Goal: Navigation & Orientation: Find specific page/section

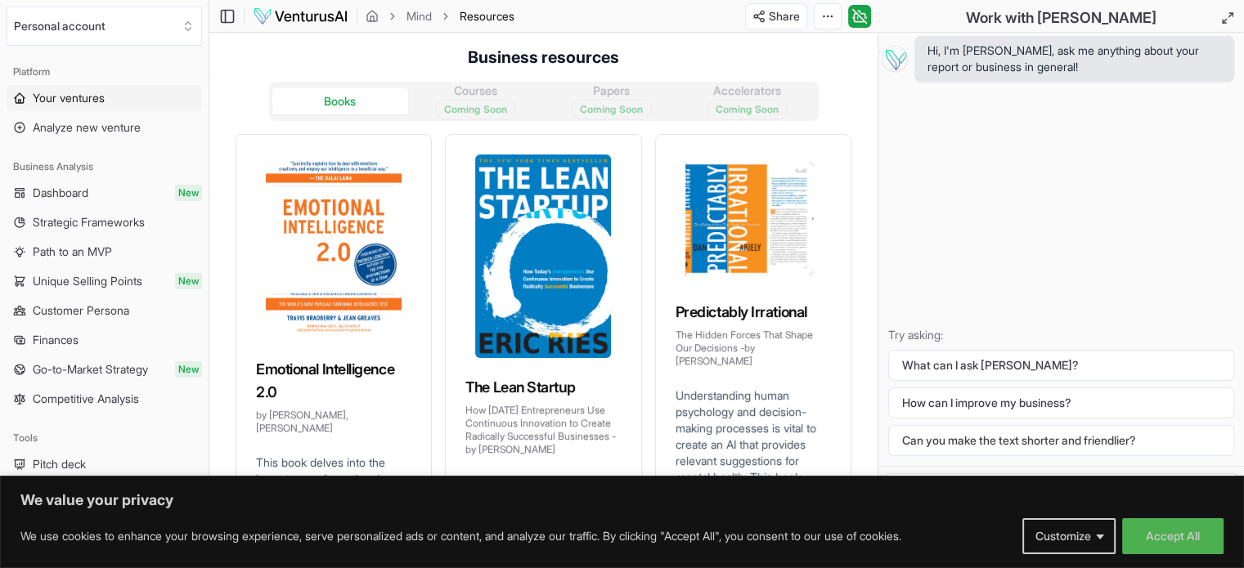
click at [96, 107] on link "Your ventures" at bounding box center [104, 98] width 195 height 26
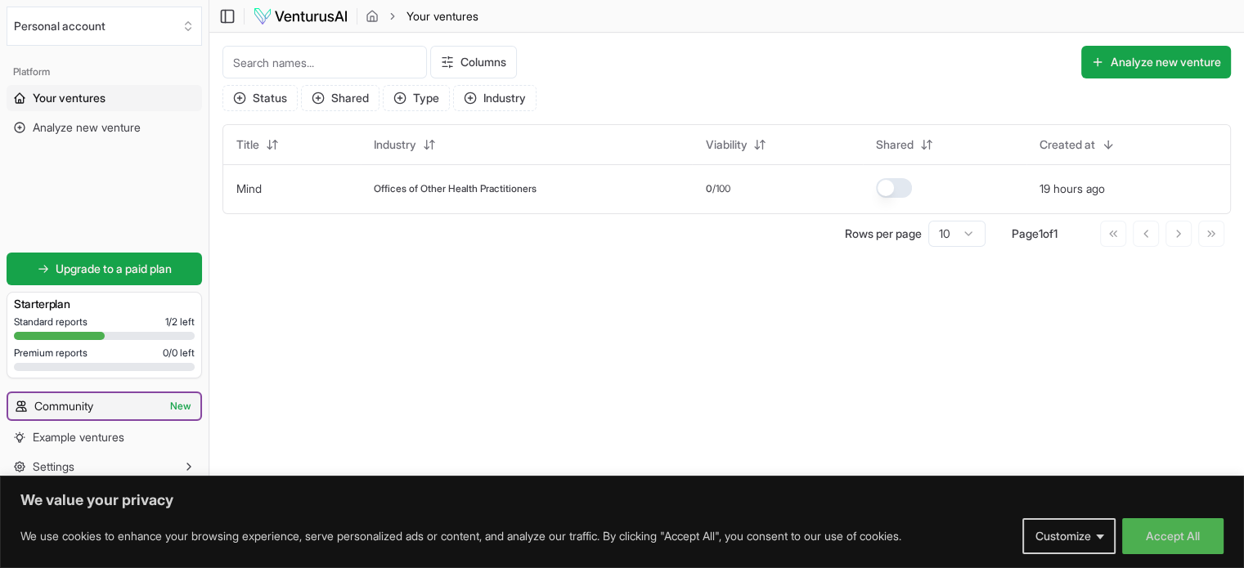
click at [119, 405] on link "Community New" at bounding box center [104, 406] width 192 height 26
click at [91, 408] on span "Community" at bounding box center [63, 406] width 59 height 16
click at [92, 408] on span "Community" at bounding box center [63, 406] width 59 height 16
click at [127, 407] on link "Community New" at bounding box center [104, 406] width 192 height 26
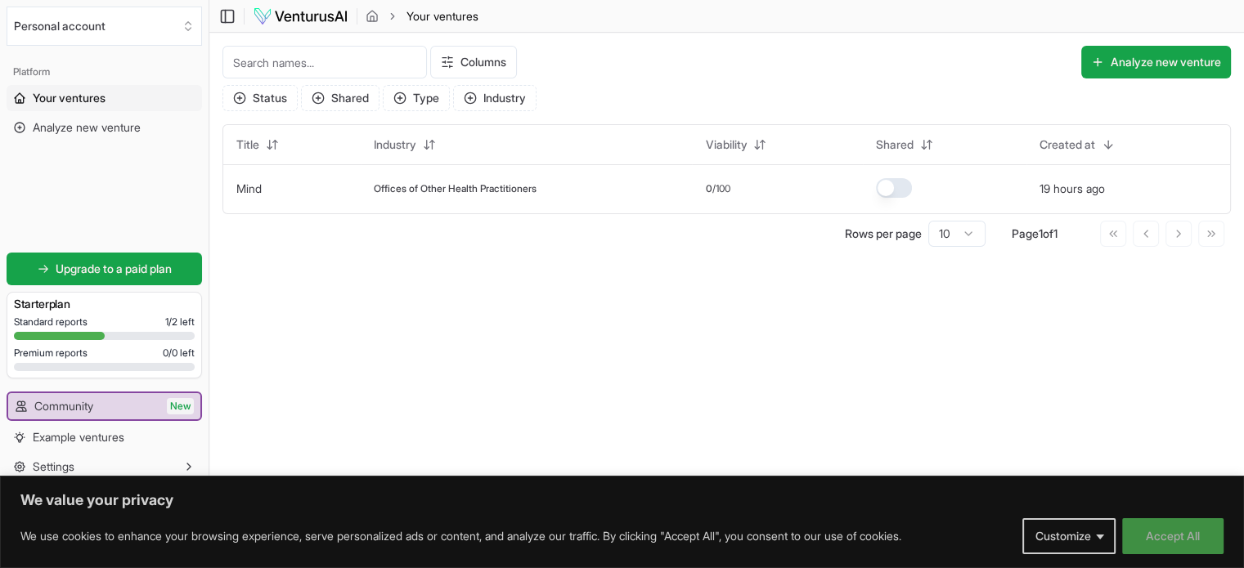
click at [1165, 545] on button "Accept All" at bounding box center [1172, 537] width 101 height 36
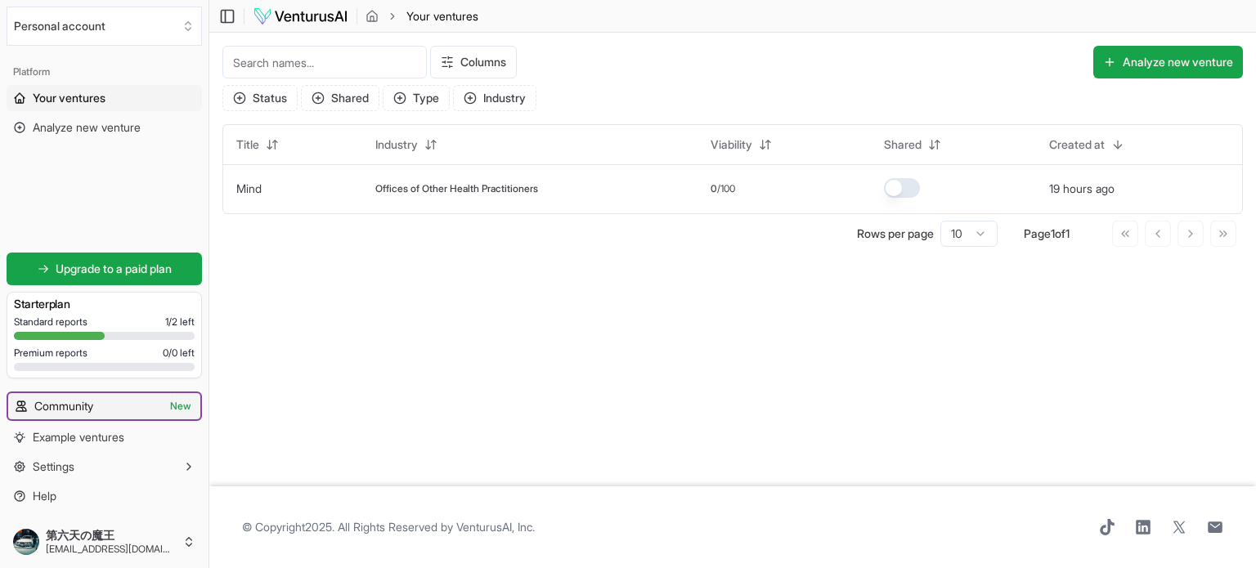
click at [95, 417] on link "Community New" at bounding box center [104, 406] width 192 height 26
click at [111, 402] on link "Community New" at bounding box center [104, 406] width 192 height 26
click at [78, 104] on span "Your ventures" at bounding box center [69, 98] width 73 height 16
click at [46, 444] on span "Example ventures" at bounding box center [79, 437] width 92 height 16
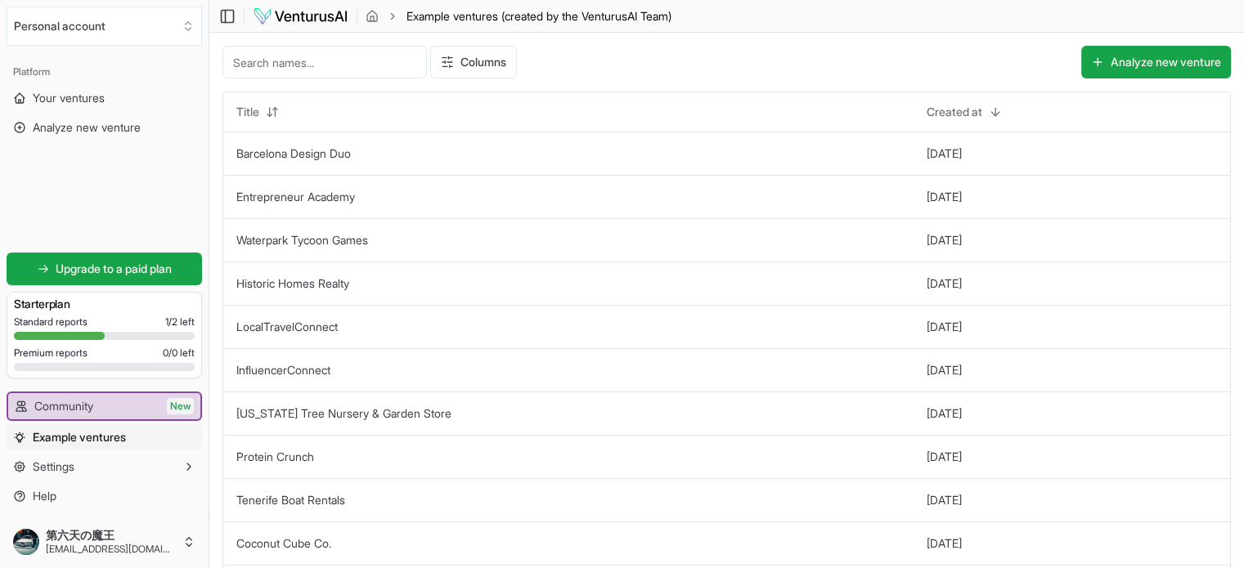
click at [304, 20] on img at bounding box center [301, 17] width 96 height 20
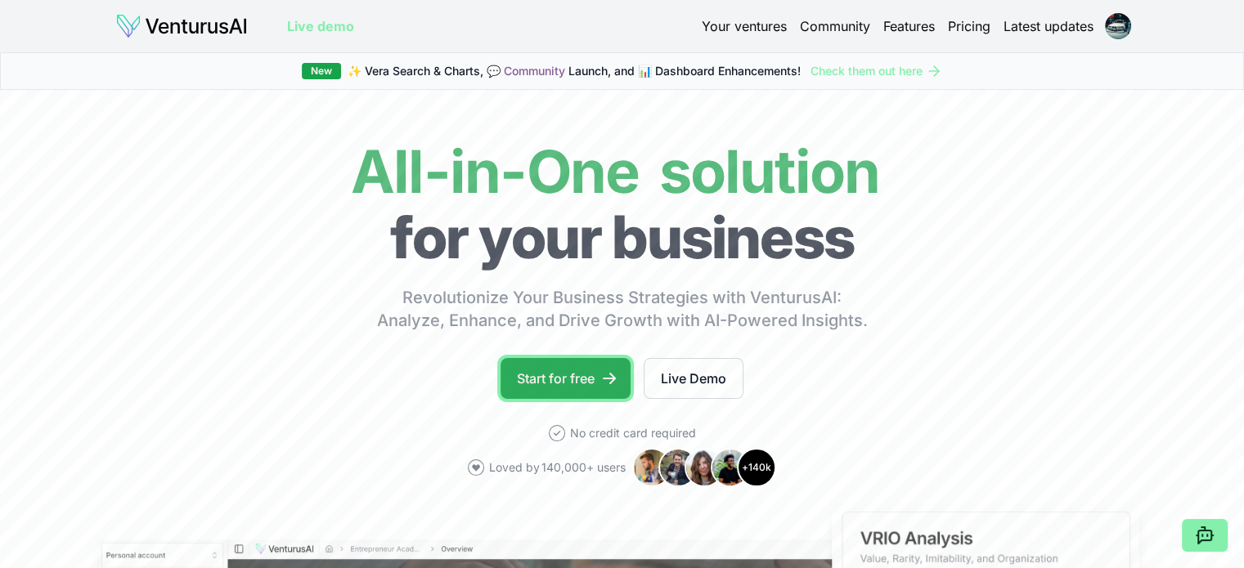
click at [530, 374] on link "Start for free" at bounding box center [566, 378] width 130 height 41
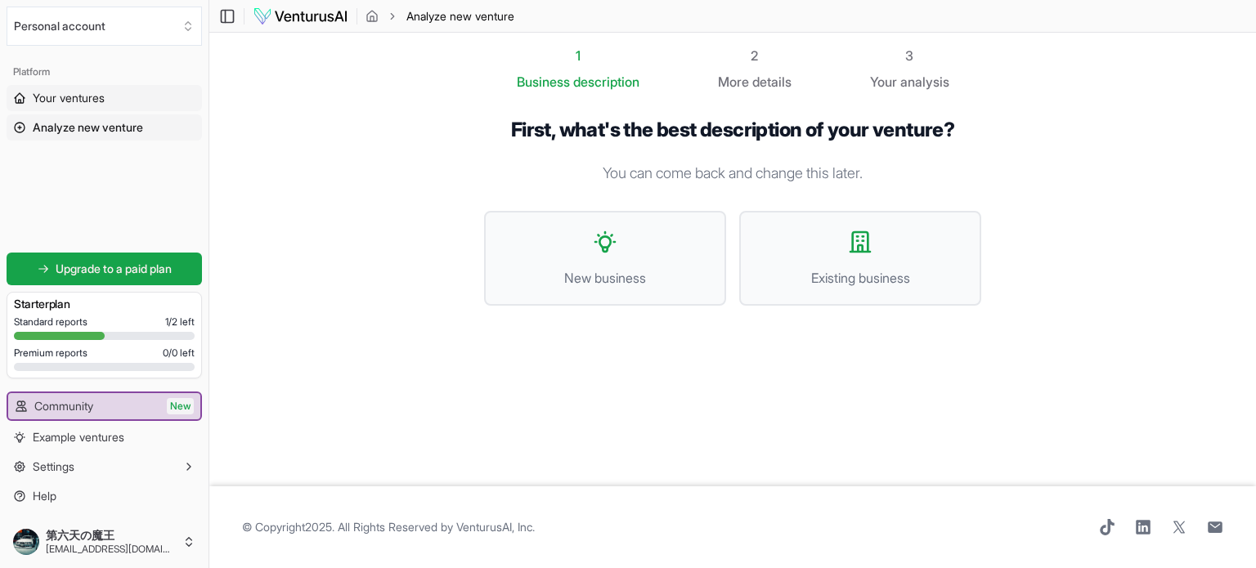
click at [72, 99] on span "Your ventures" at bounding box center [69, 98] width 72 height 16
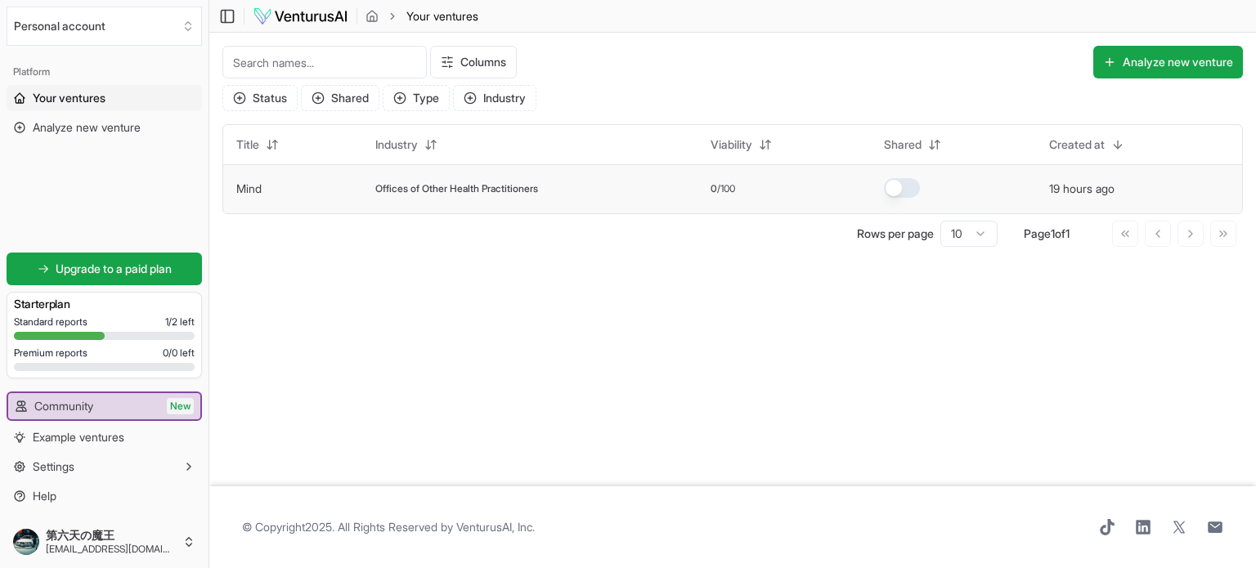
click at [424, 192] on span "Offices of Other Health Practitioners" at bounding box center [456, 188] width 163 height 13
click at [230, 192] on td "Mind" at bounding box center [292, 188] width 139 height 49
click at [241, 189] on link "Mind" at bounding box center [248, 189] width 25 height 14
click at [75, 410] on span "Community" at bounding box center [63, 406] width 59 height 16
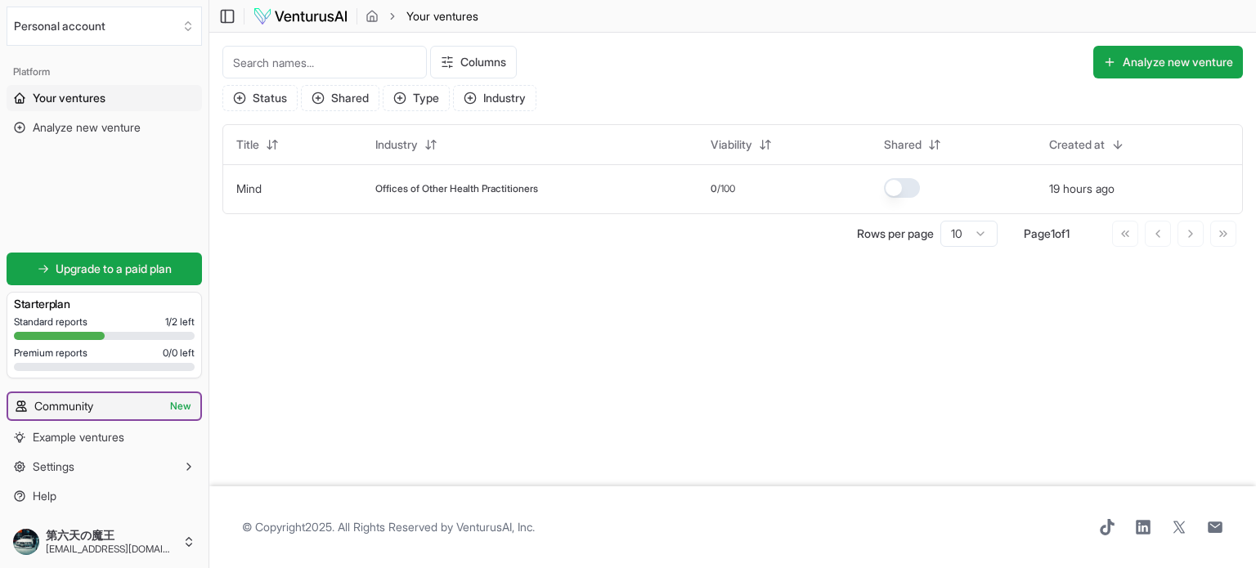
click at [76, 410] on span "Community" at bounding box center [63, 406] width 59 height 16
click at [118, 402] on link "Community New" at bounding box center [104, 406] width 192 height 26
click at [252, 190] on link "Mind" at bounding box center [248, 189] width 25 height 14
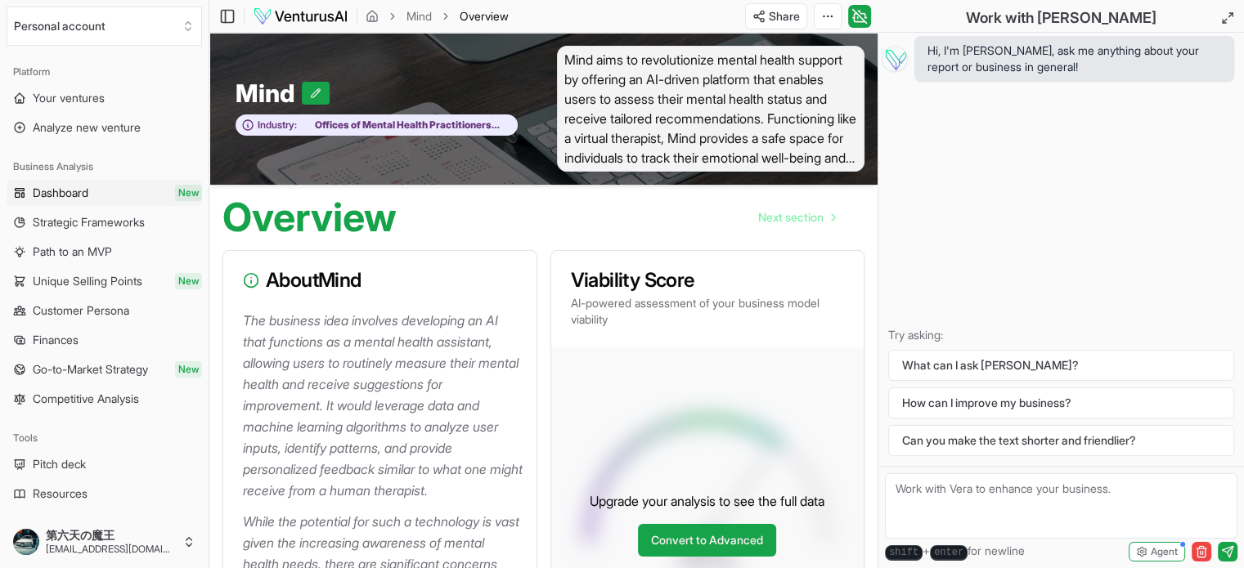
click at [94, 191] on link "Dashboard New" at bounding box center [104, 193] width 195 height 26
click at [108, 258] on span "Path to an MVP" at bounding box center [72, 252] width 79 height 16
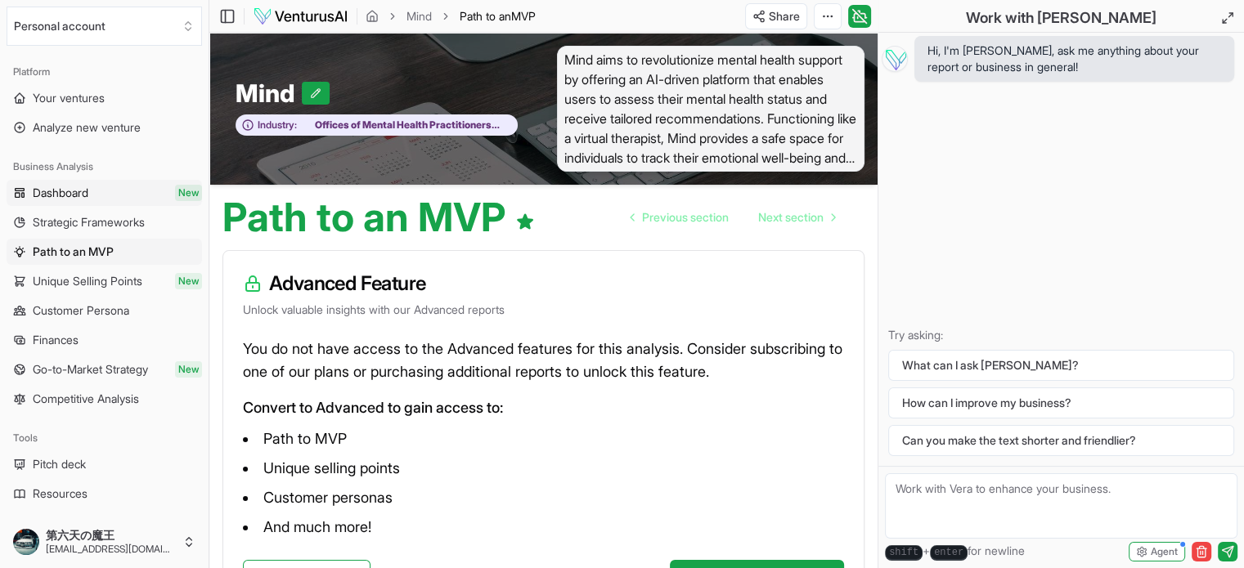
click at [88, 192] on span "Dashboard" at bounding box center [61, 193] width 56 height 16
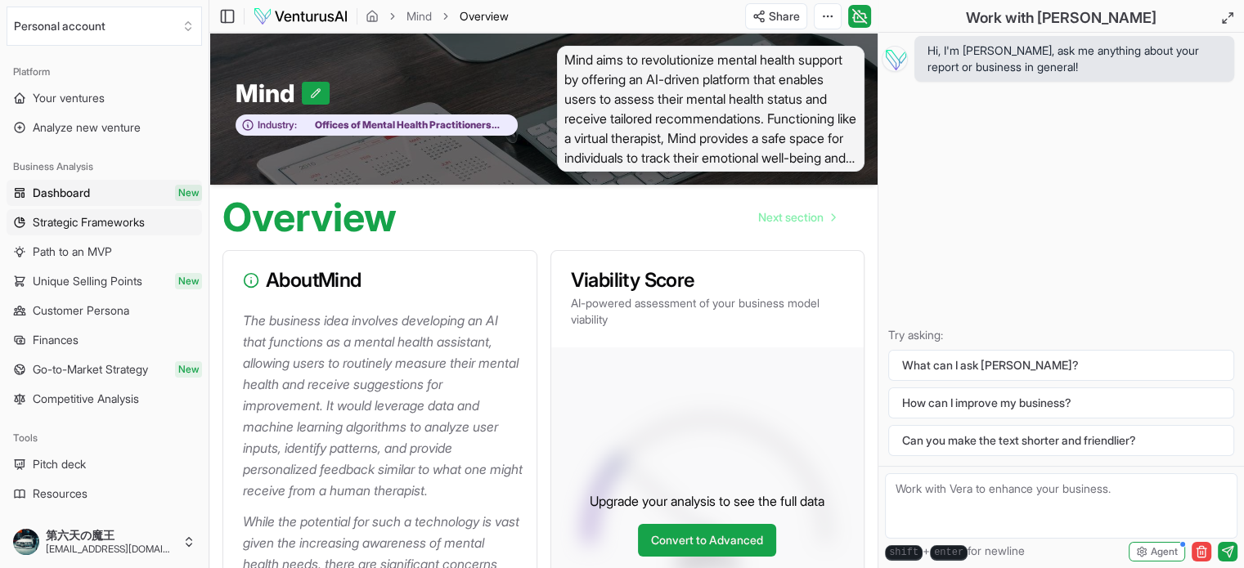
click at [106, 218] on span "Strategic Frameworks" at bounding box center [89, 222] width 112 height 16
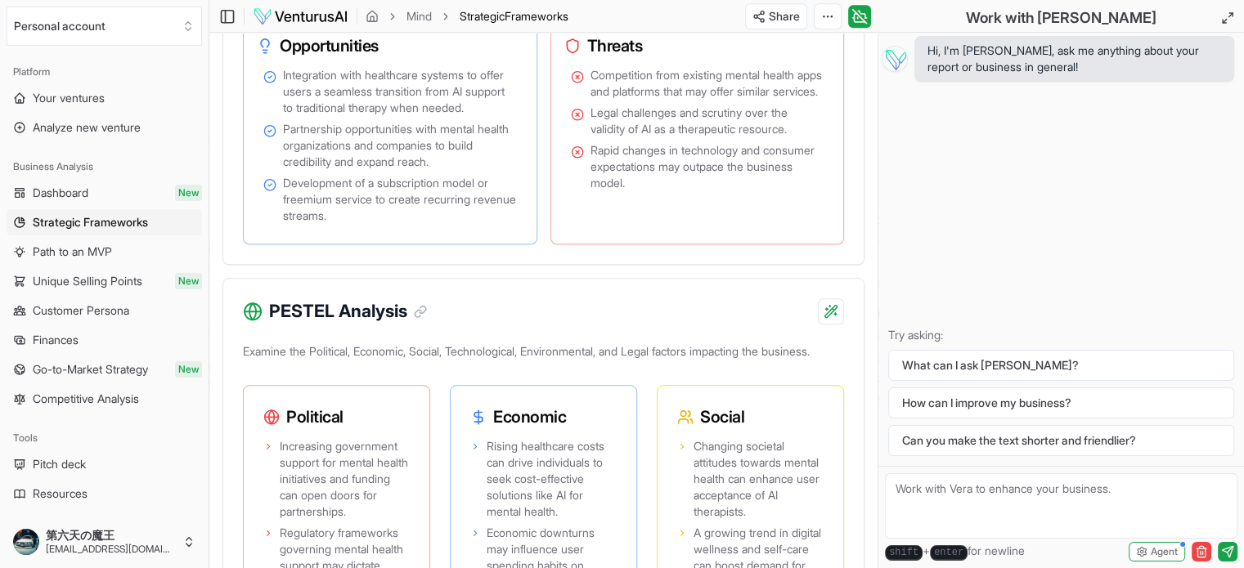
scroll to position [1472, 0]
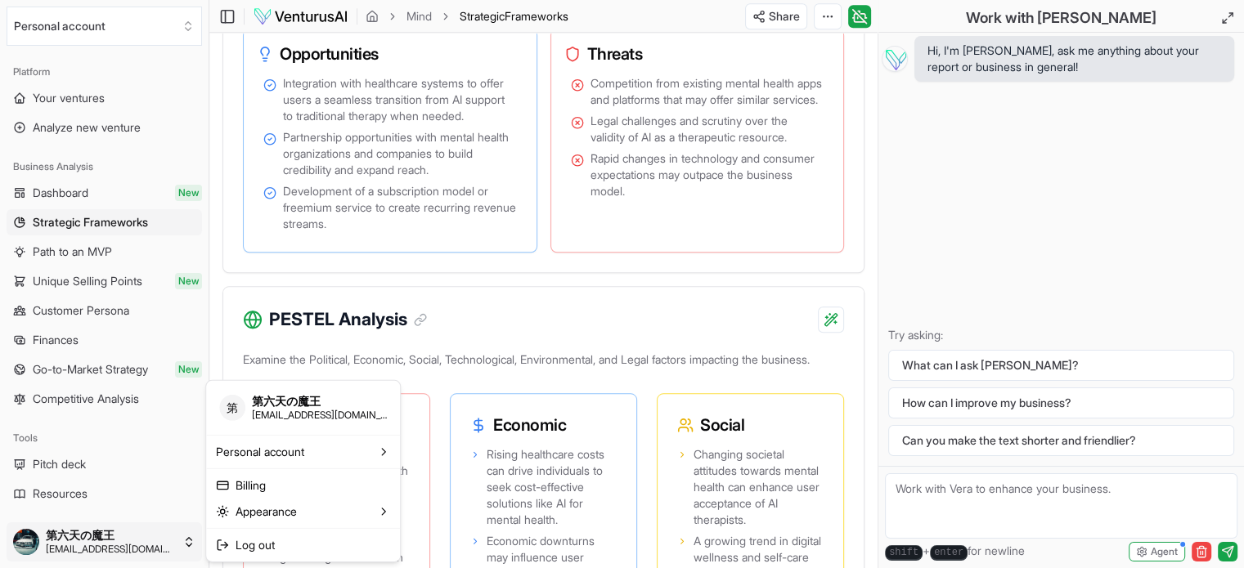
click at [312, 483] on link "Billing" at bounding box center [302, 485] width 187 height 26
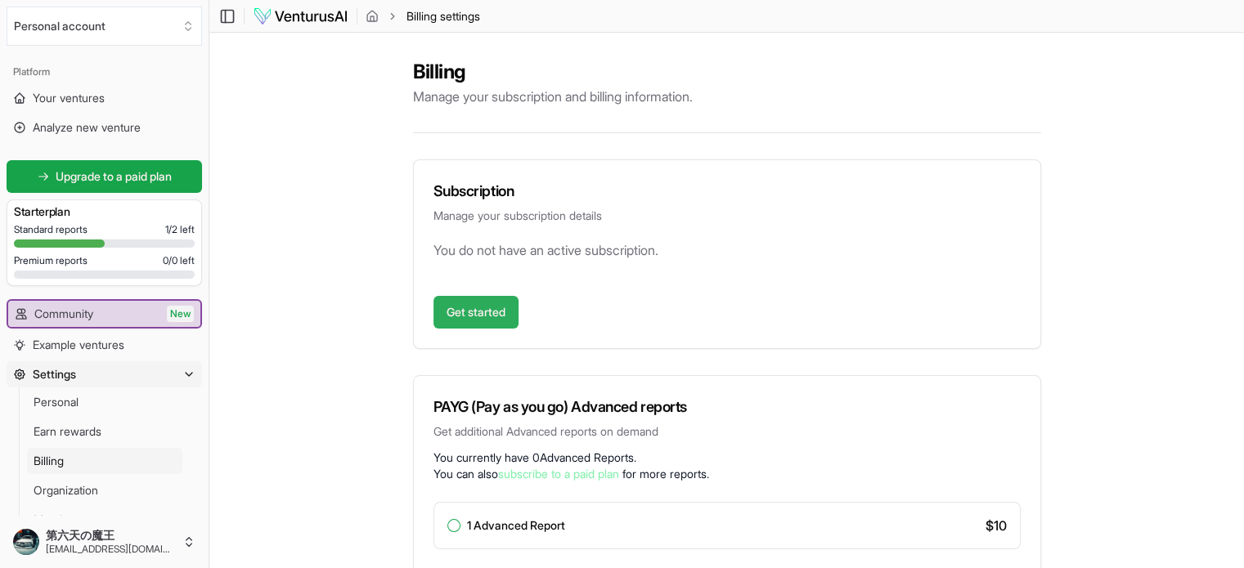
click at [491, 320] on link "Get started" at bounding box center [475, 312] width 85 height 33
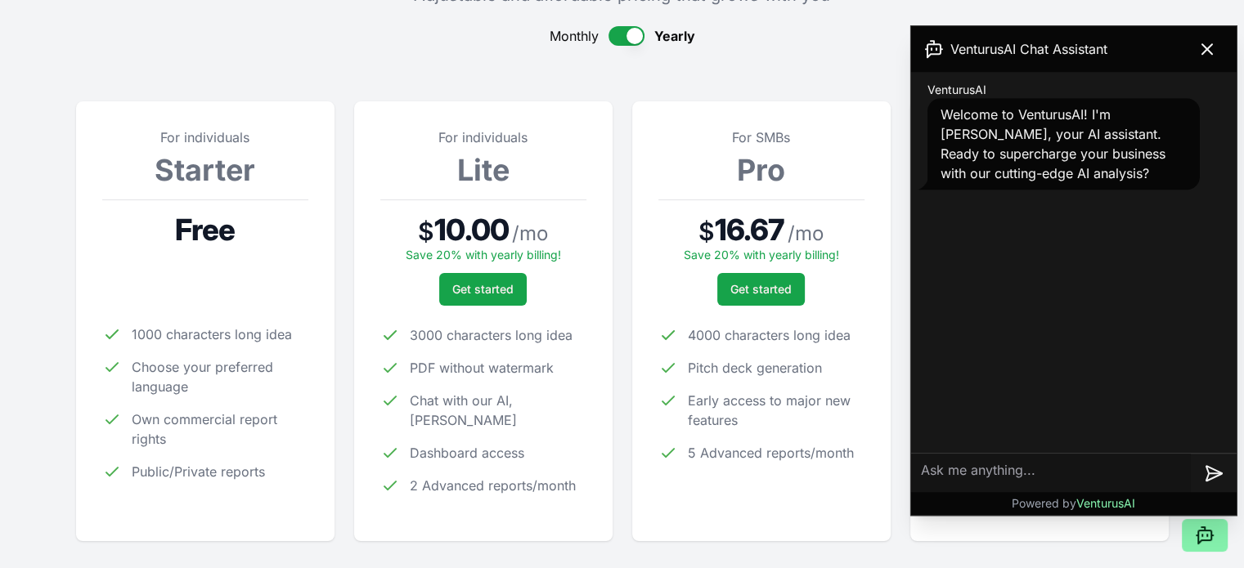
scroll to position [164, 0]
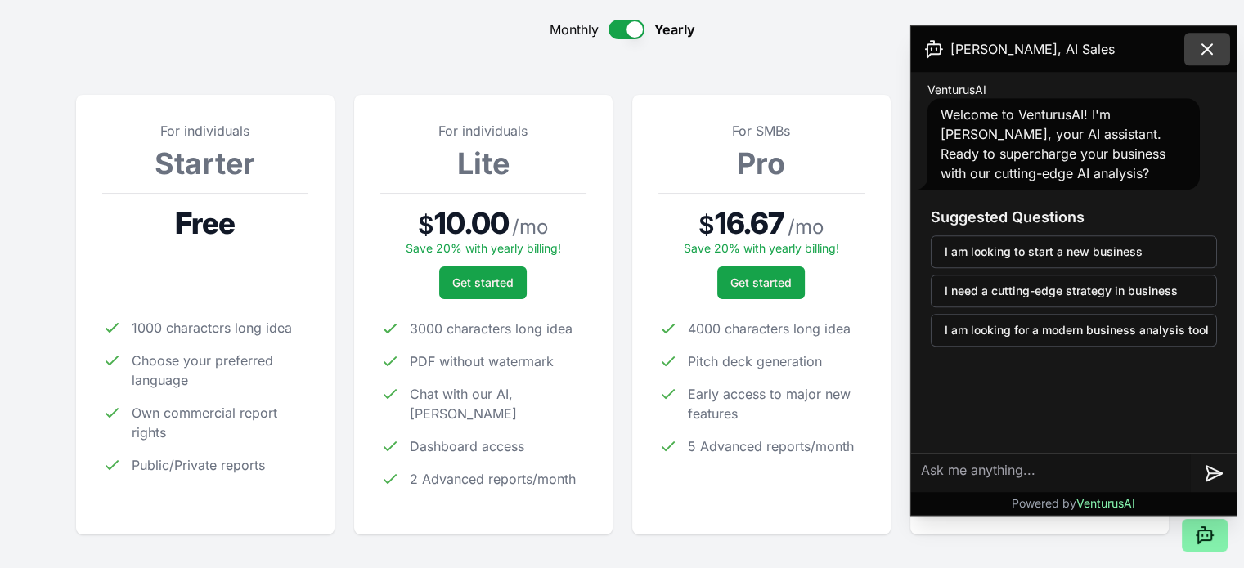
click at [1207, 46] on icon at bounding box center [1207, 49] width 20 height 20
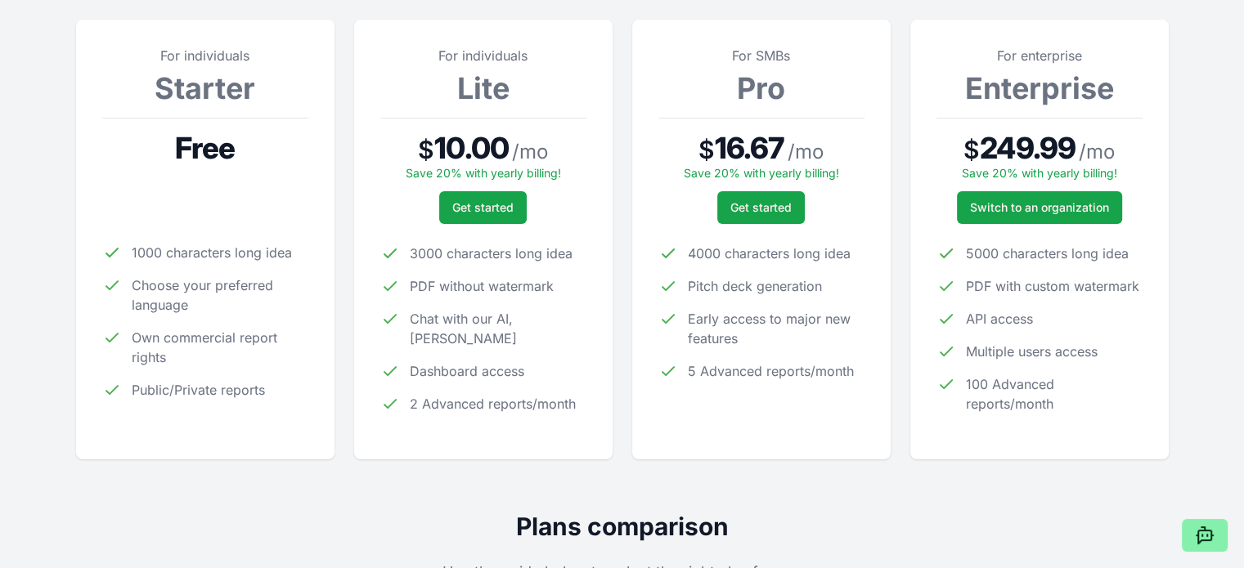
scroll to position [245, 0]
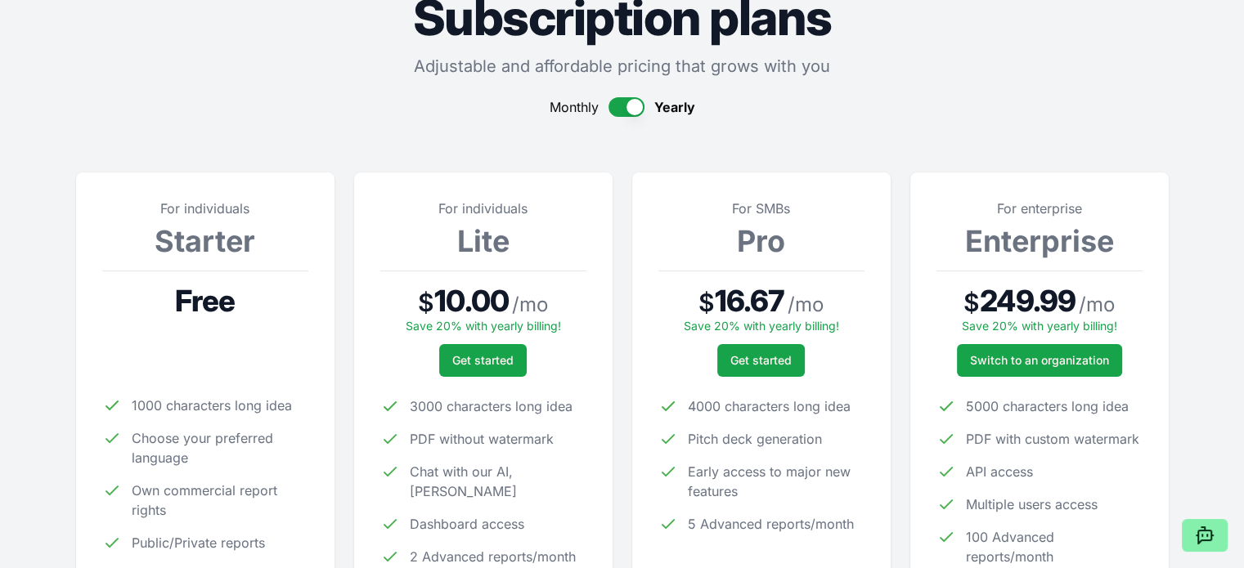
scroll to position [82, 0]
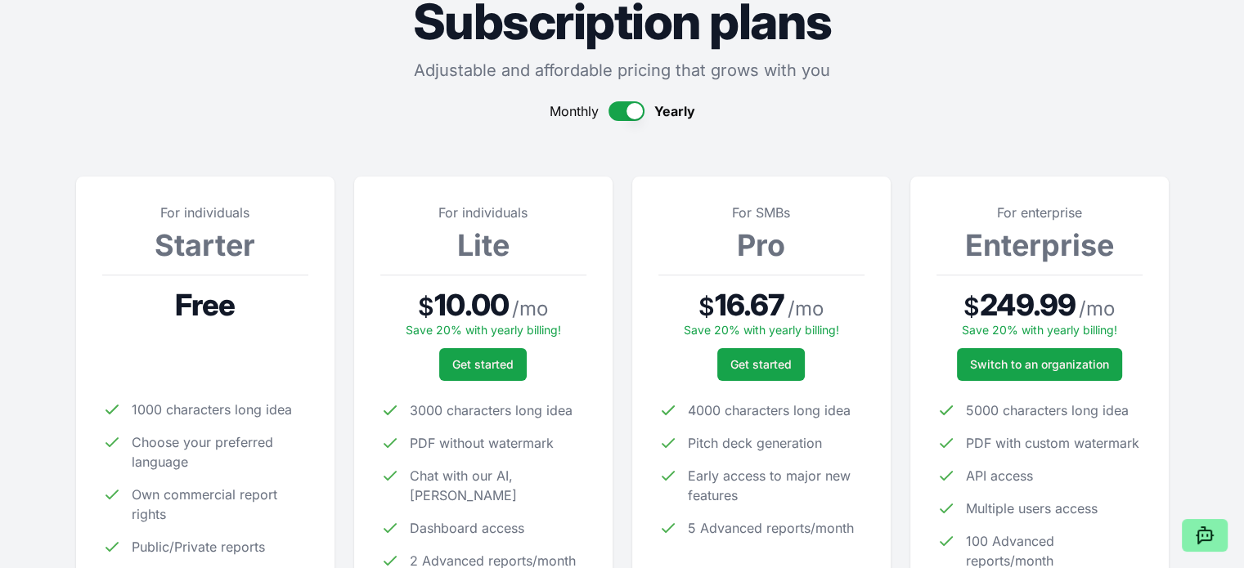
click at [455, 162] on section "For individuals Starter Free 1000 characters long idea Choose your preferred la…" at bounding box center [622, 381] width 1093 height 469
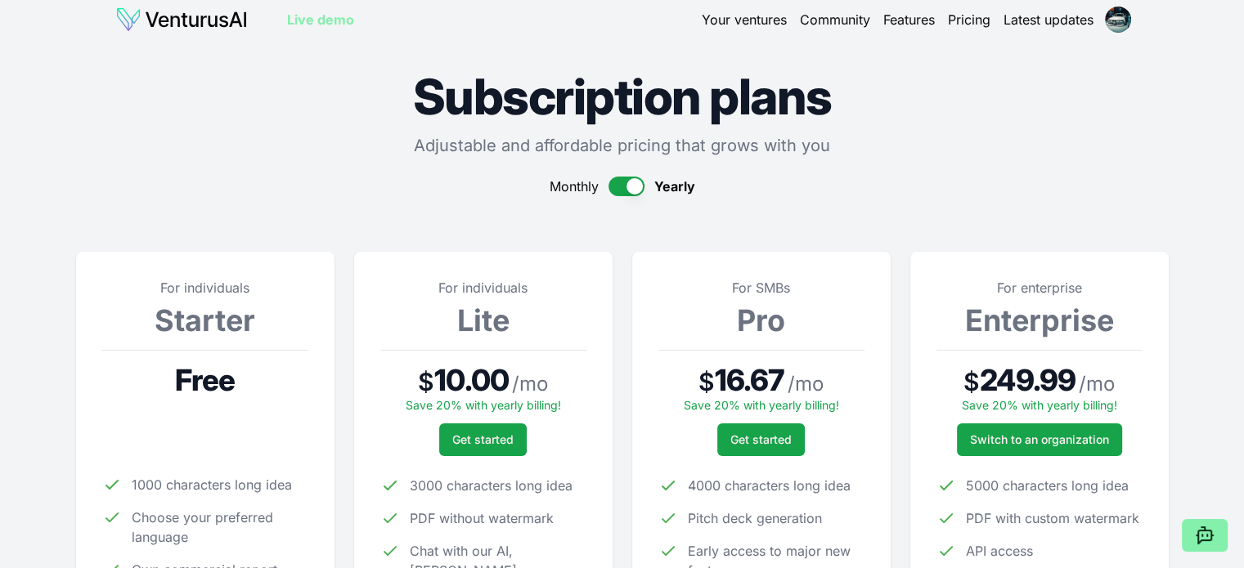
scroll to position [0, 0]
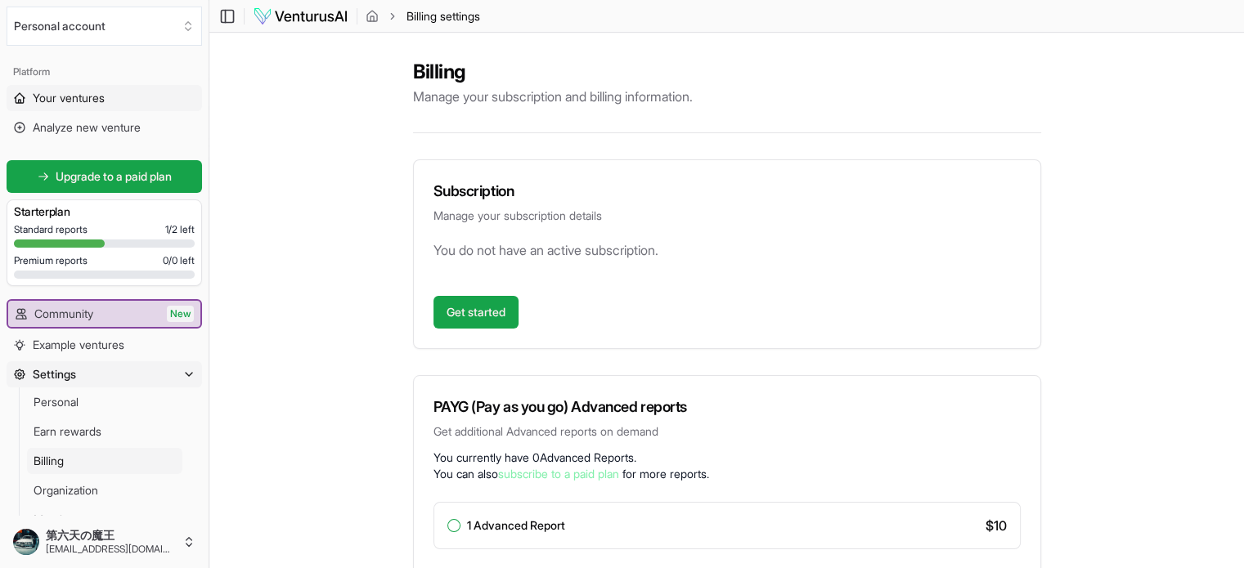
click at [92, 102] on span "Your ventures" at bounding box center [69, 98] width 72 height 16
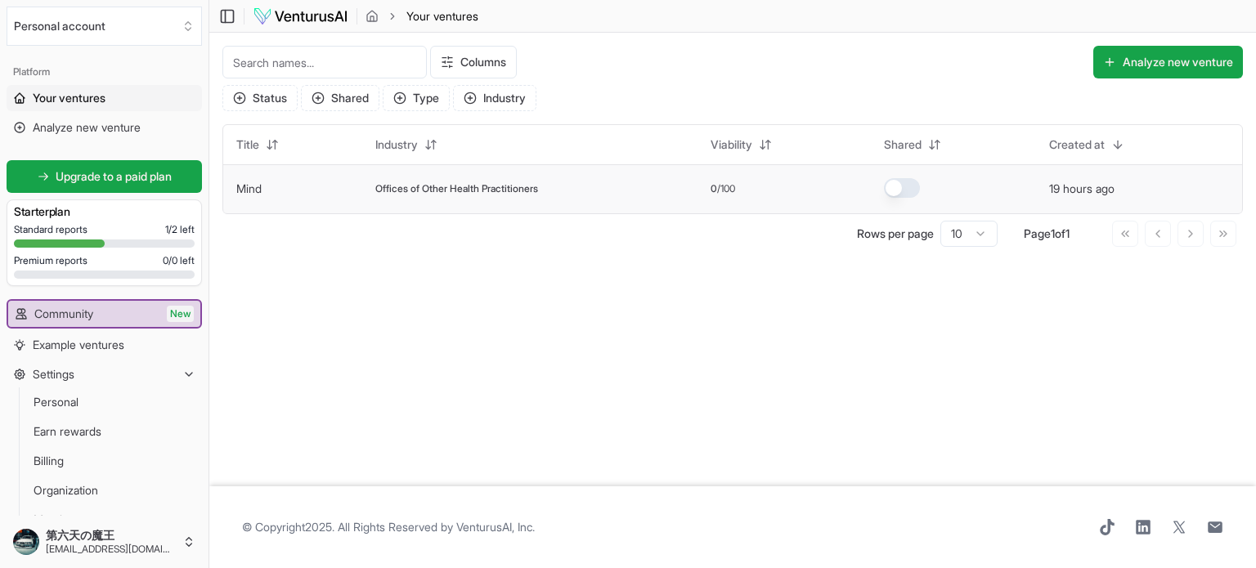
click at [253, 189] on link "Mind" at bounding box center [248, 189] width 25 height 14
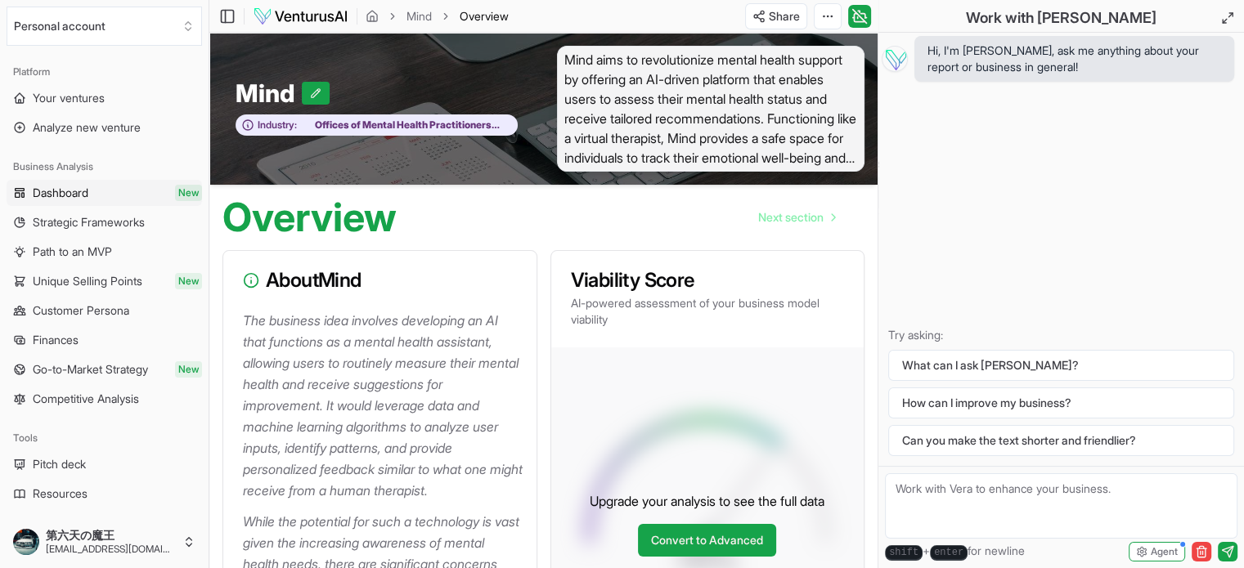
click at [132, 191] on link "Dashboard New" at bounding box center [104, 193] width 195 height 26
click at [116, 195] on link "Dashboard New" at bounding box center [104, 193] width 195 height 26
click at [120, 228] on span "Strategic Frameworks" at bounding box center [89, 222] width 112 height 16
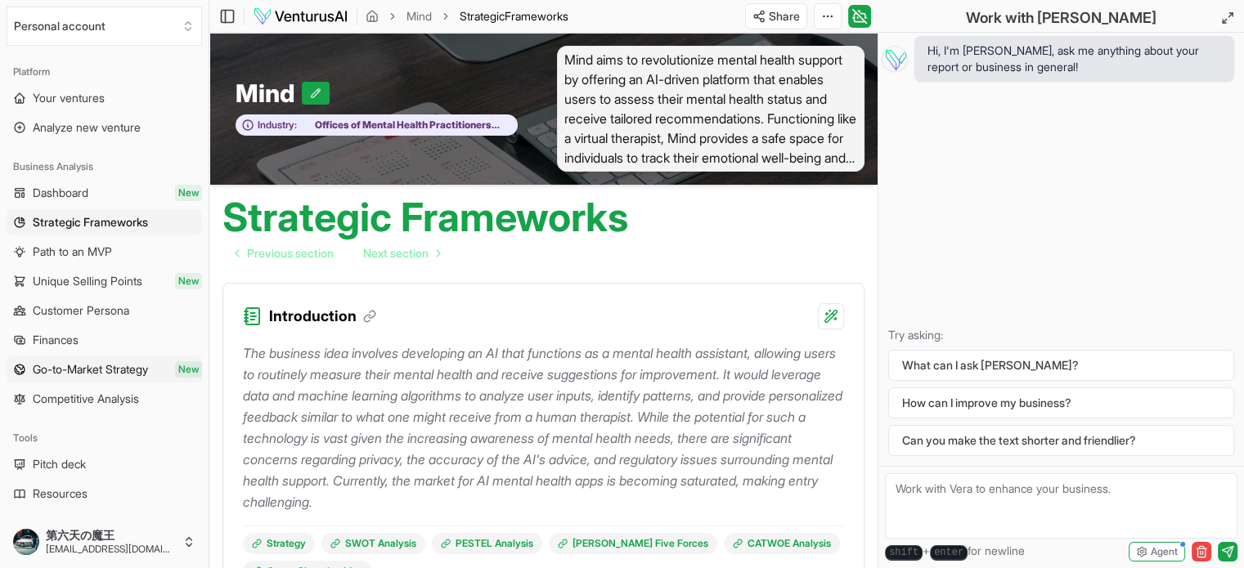
click at [105, 370] on span "Go-to-Market Strategy" at bounding box center [90, 370] width 115 height 16
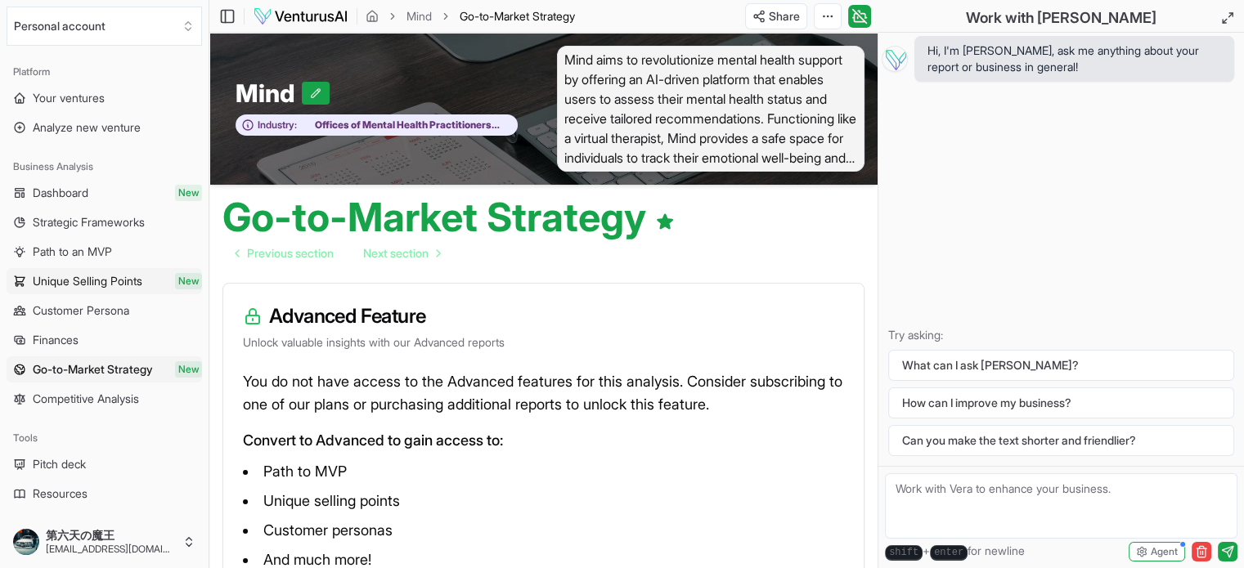
click at [85, 273] on span "Unique Selling Points" at bounding box center [88, 281] width 110 height 16
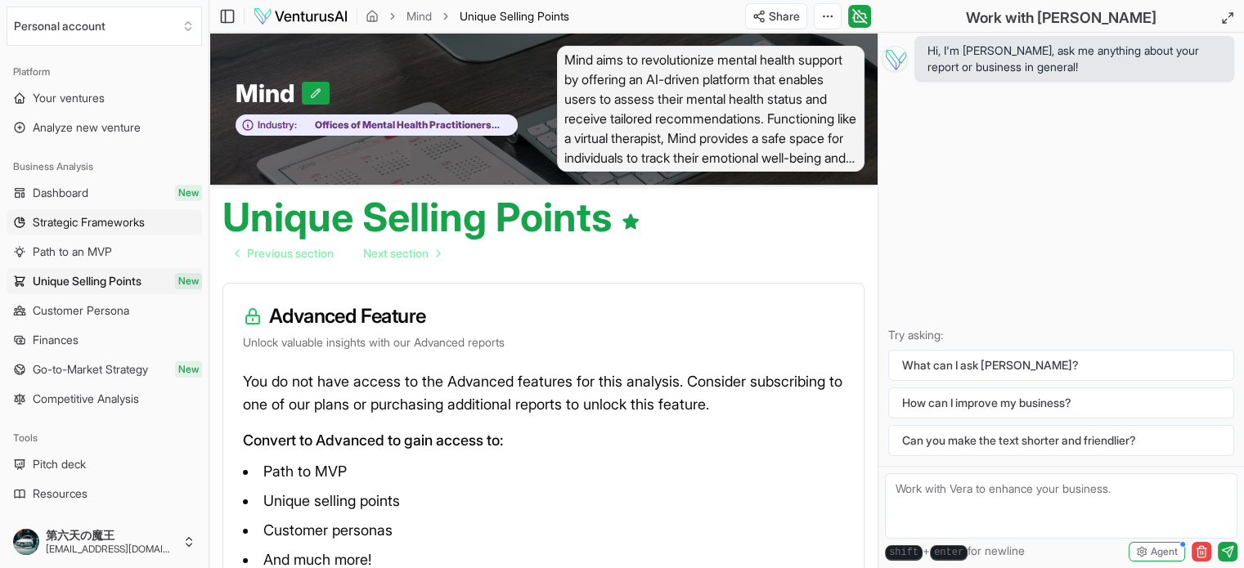
click at [94, 222] on span "Strategic Frameworks" at bounding box center [89, 222] width 112 height 16
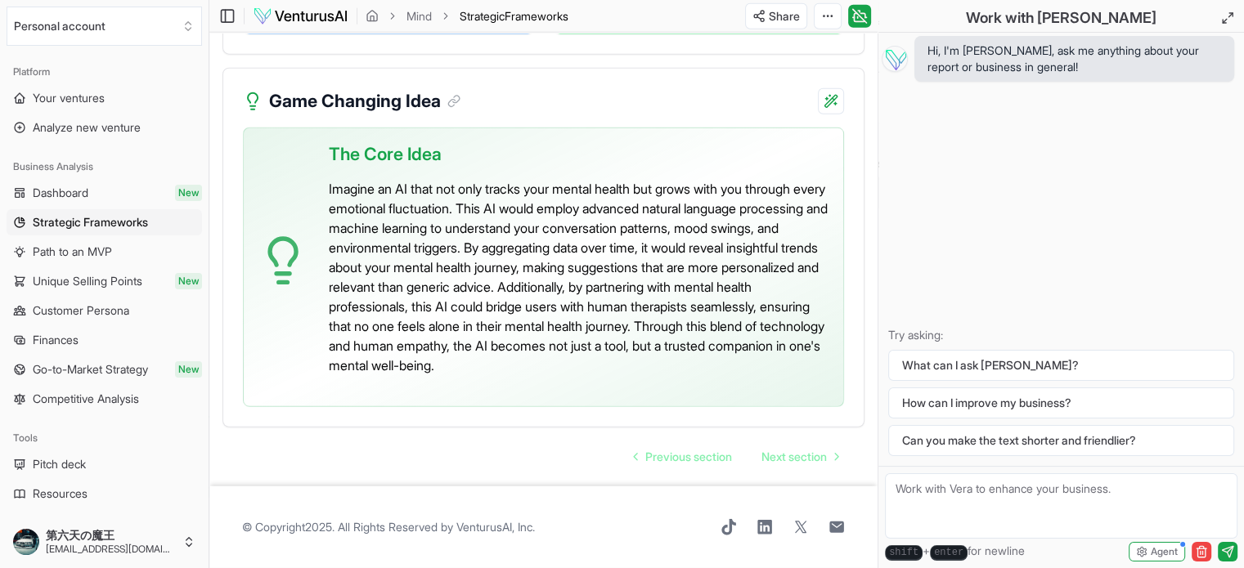
scroll to position [4283, 0]
click at [43, 251] on span "Path to an MVP" at bounding box center [72, 252] width 79 height 16
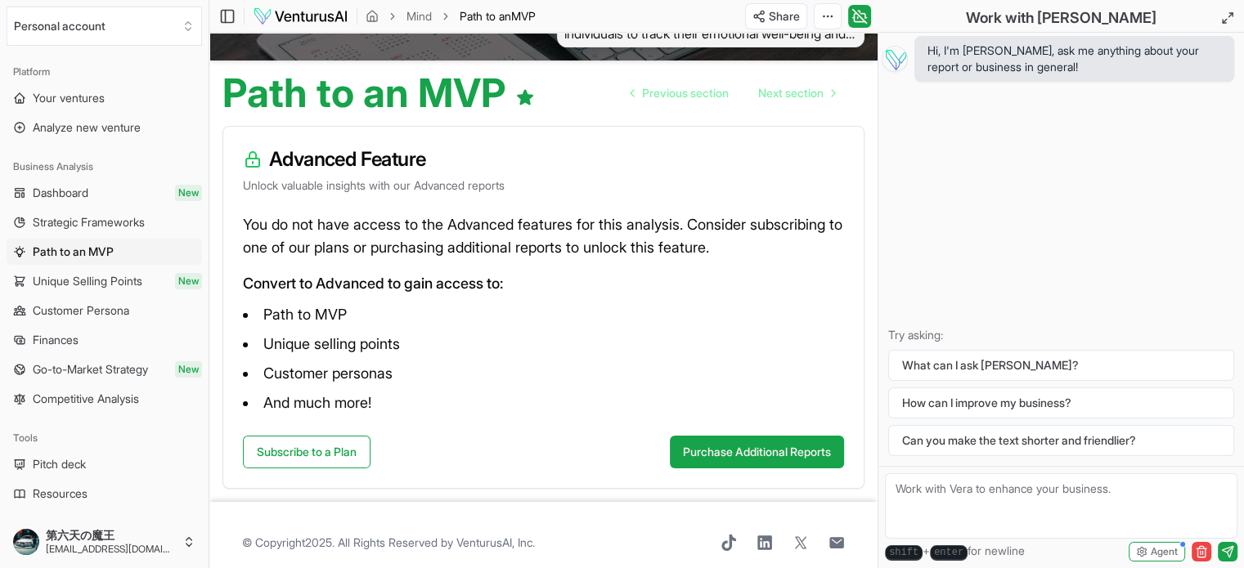
scroll to position [139, 0]
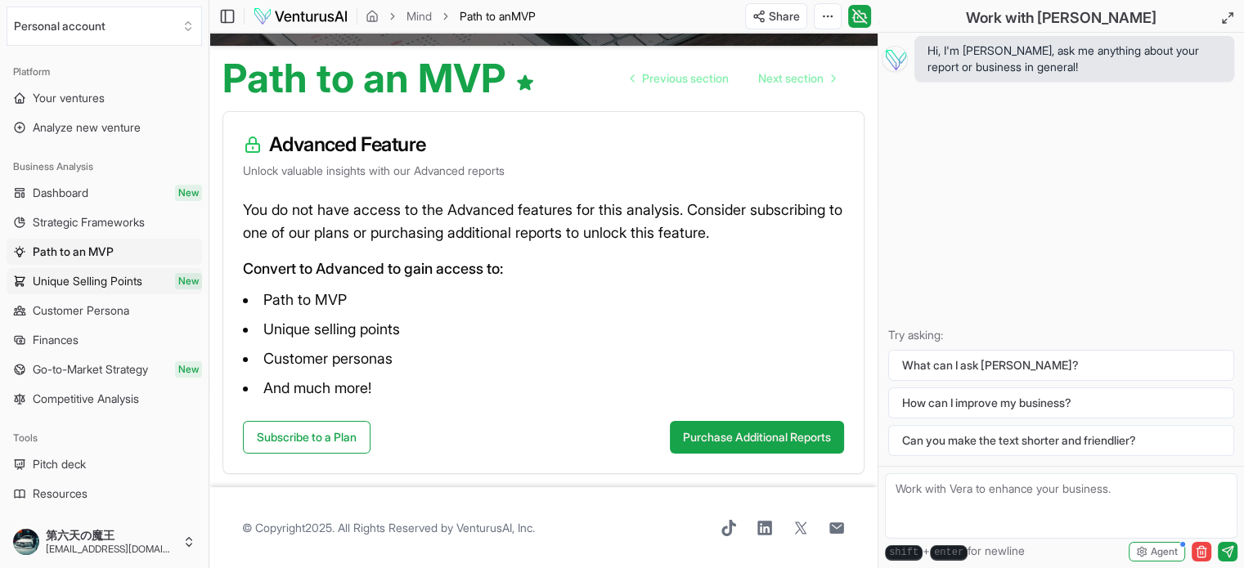
click at [93, 275] on span "Unique Selling Points" at bounding box center [88, 281] width 110 height 16
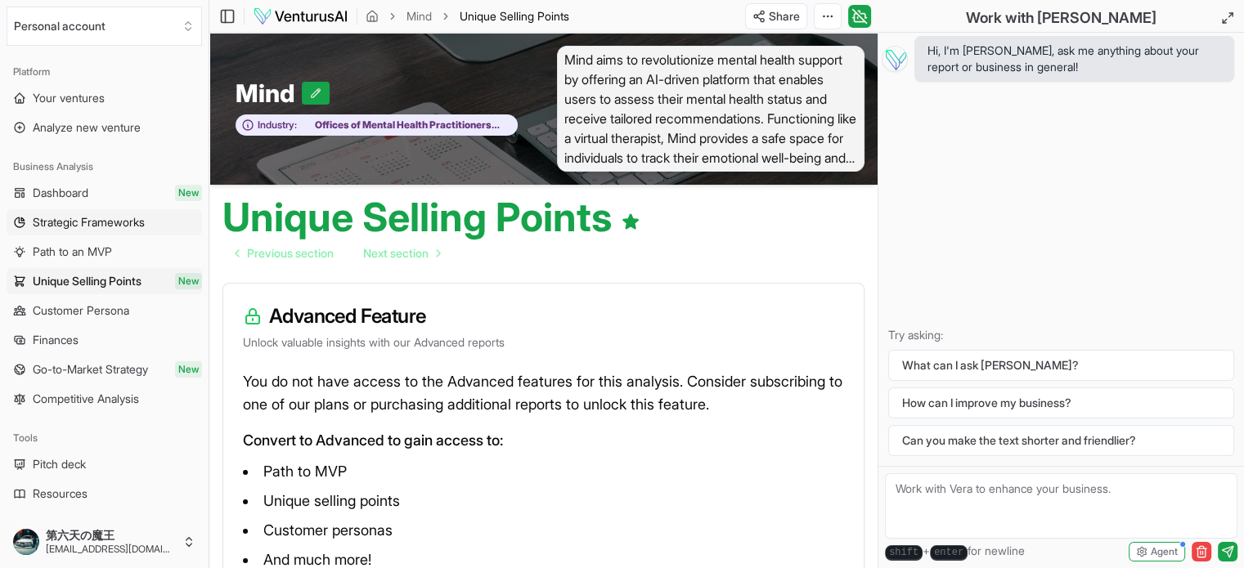
click at [99, 228] on span "Strategic Frameworks" at bounding box center [89, 222] width 112 height 16
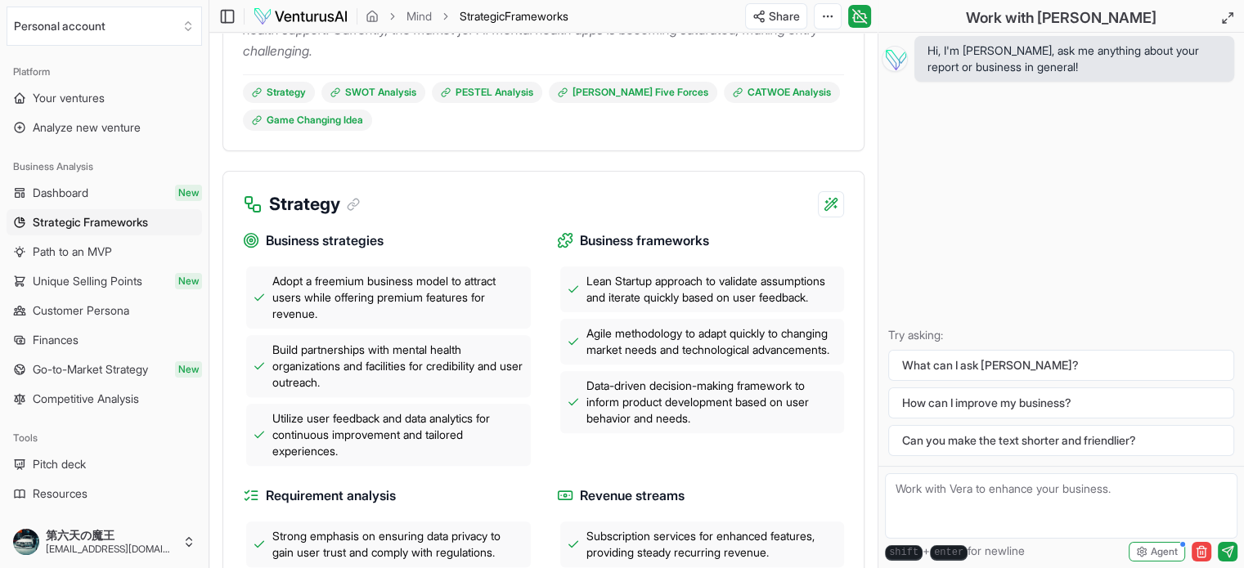
scroll to position [491, 0]
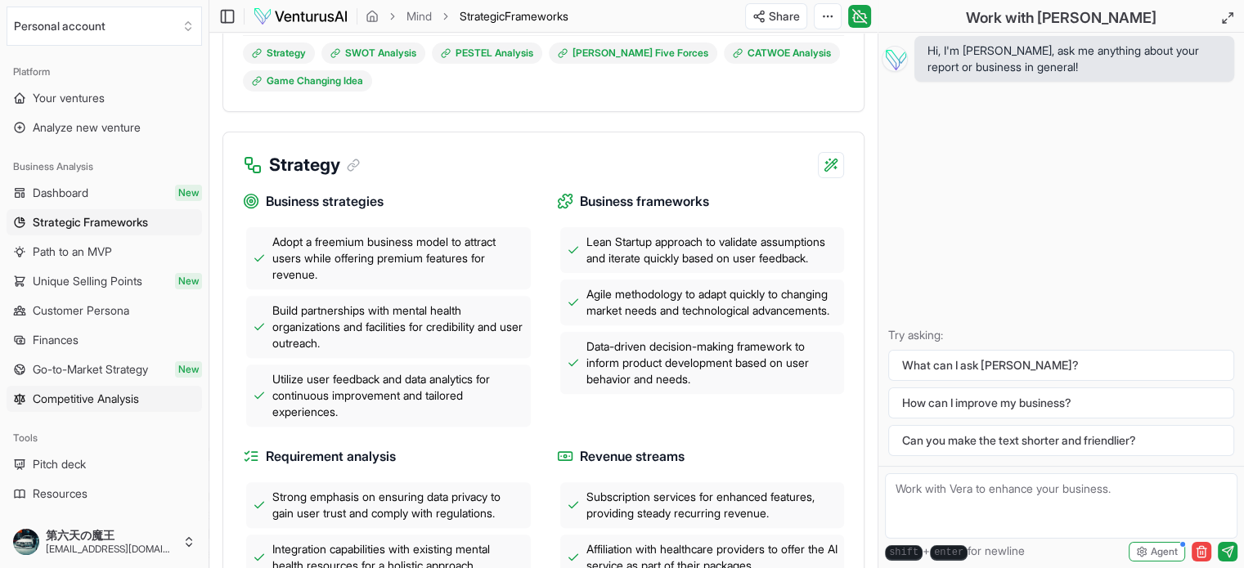
click at [100, 411] on link "Competitive Analysis" at bounding box center [104, 399] width 195 height 26
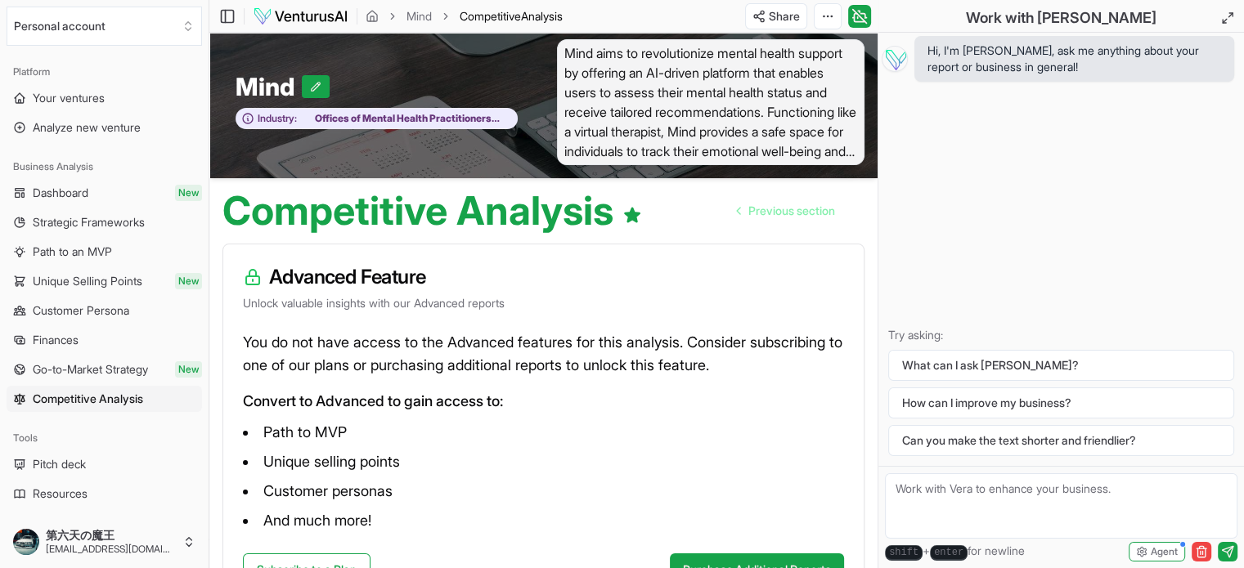
scroll to position [101, 0]
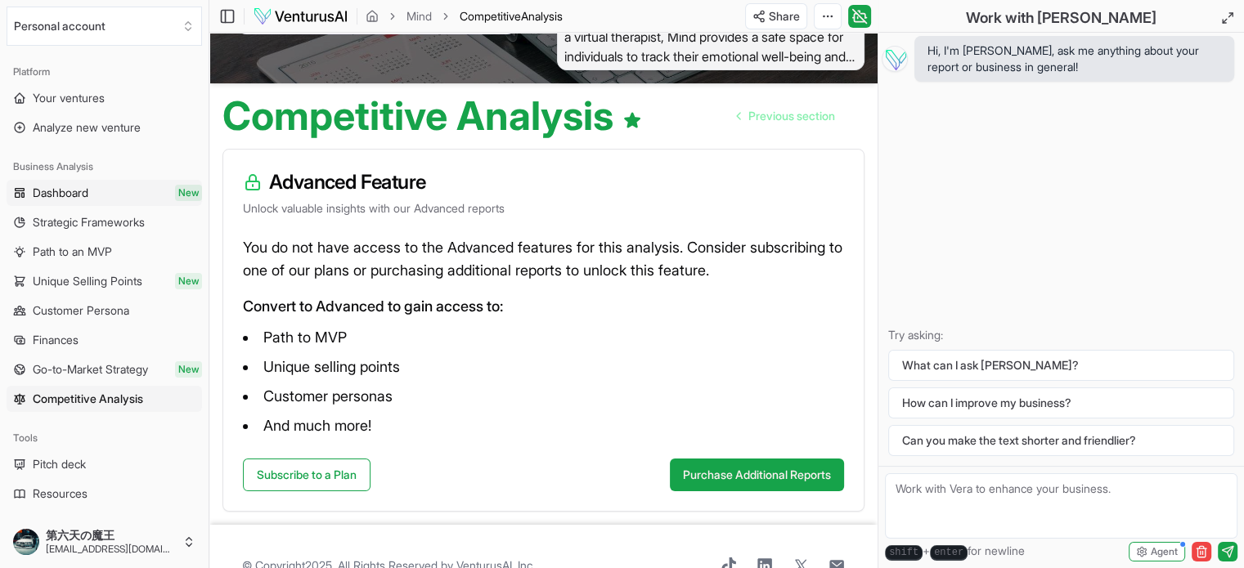
click at [72, 205] on link "Dashboard New" at bounding box center [104, 193] width 195 height 26
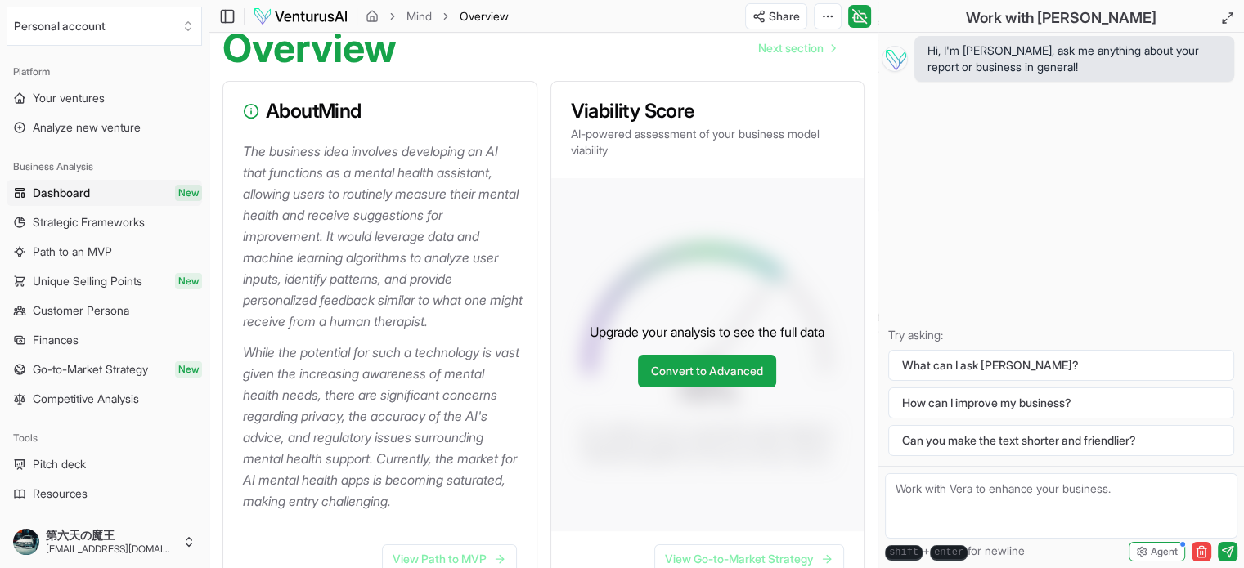
scroll to position [164, 0]
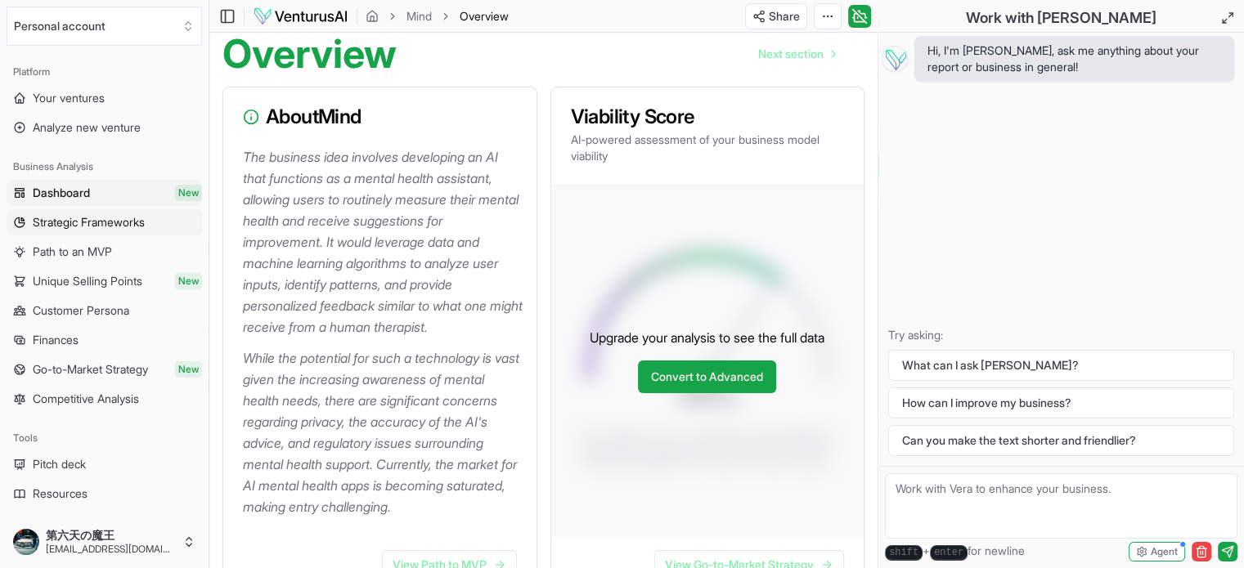
click at [45, 231] on link "Strategic Frameworks" at bounding box center [104, 222] width 195 height 26
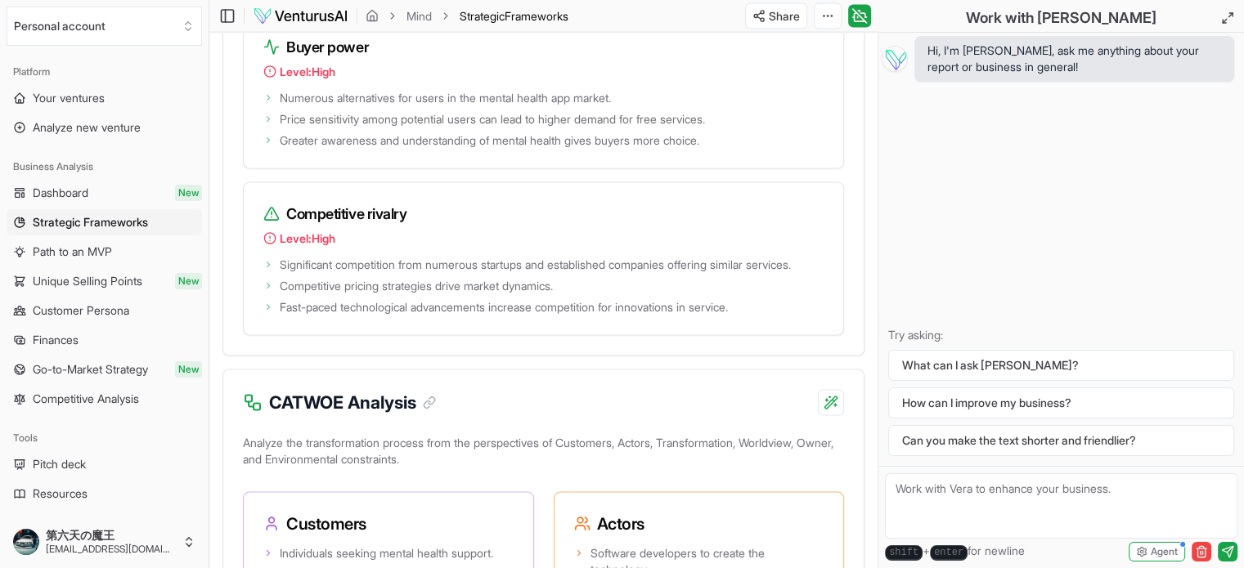
scroll to position [3353, 0]
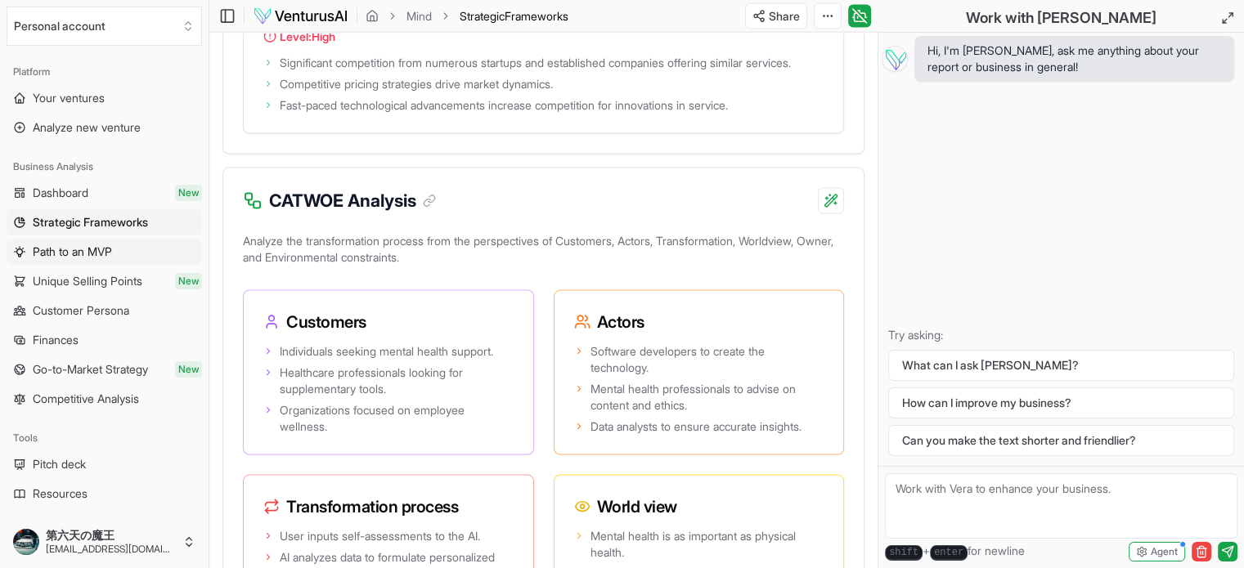
click at [87, 249] on span "Path to an MVP" at bounding box center [72, 252] width 79 height 16
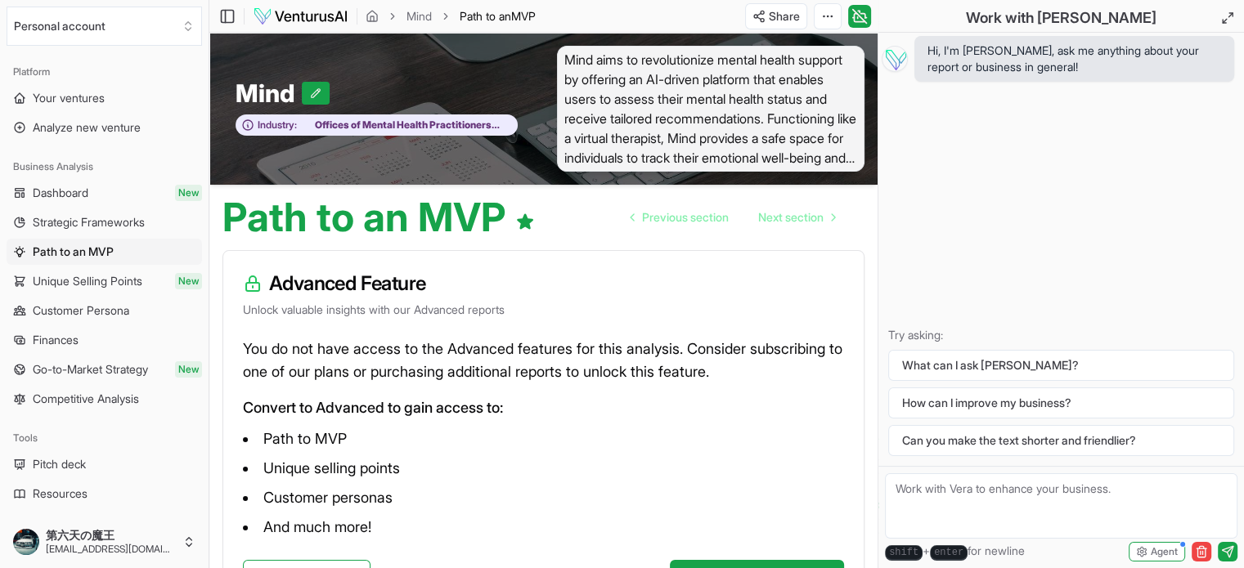
click at [88, 279] on span "Unique Selling Points" at bounding box center [88, 281] width 110 height 16
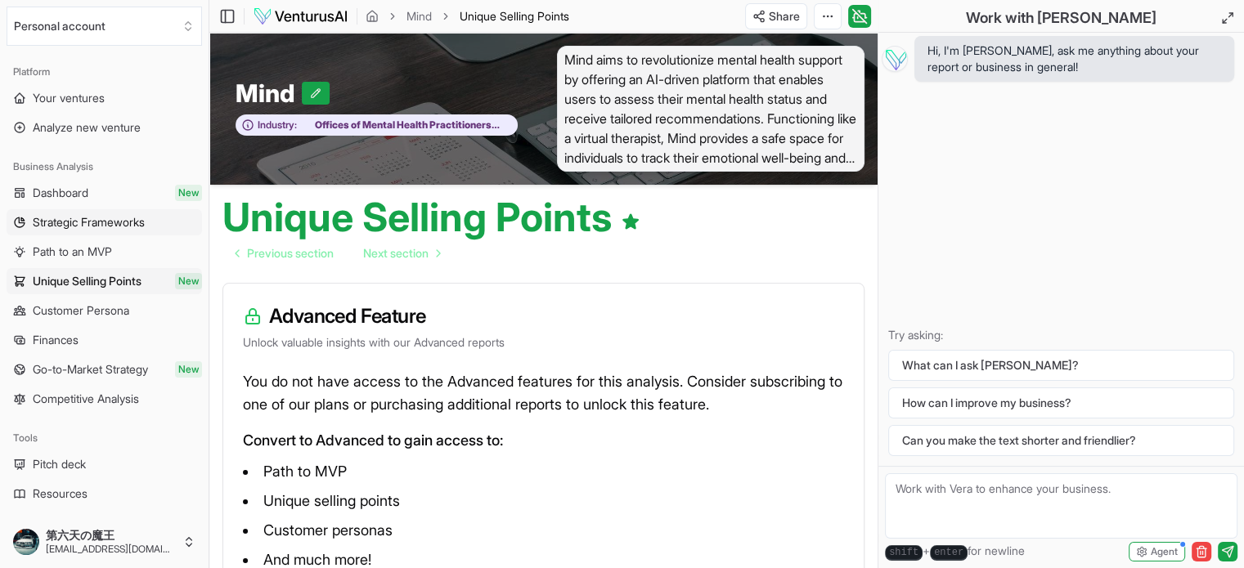
click at [120, 229] on span "Strategic Frameworks" at bounding box center [89, 222] width 112 height 16
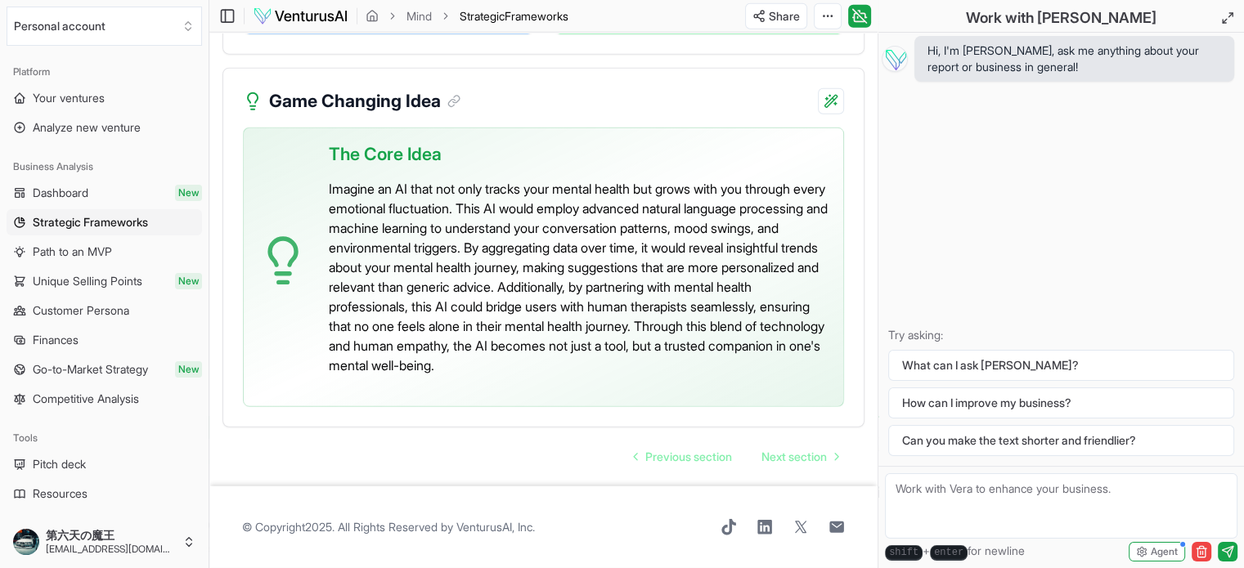
scroll to position [4283, 0]
click at [134, 376] on span "Go-to-Market Strategy" at bounding box center [90, 370] width 115 height 16
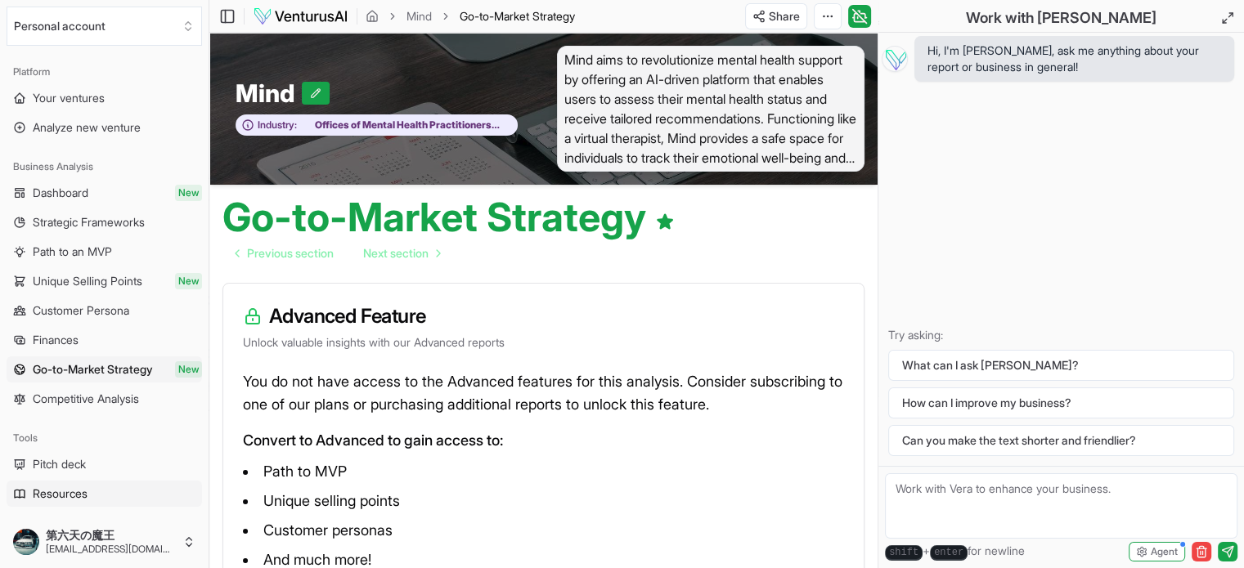
click at [92, 494] on link "Resources" at bounding box center [104, 494] width 195 height 26
